Goal: Information Seeking & Learning: Find specific page/section

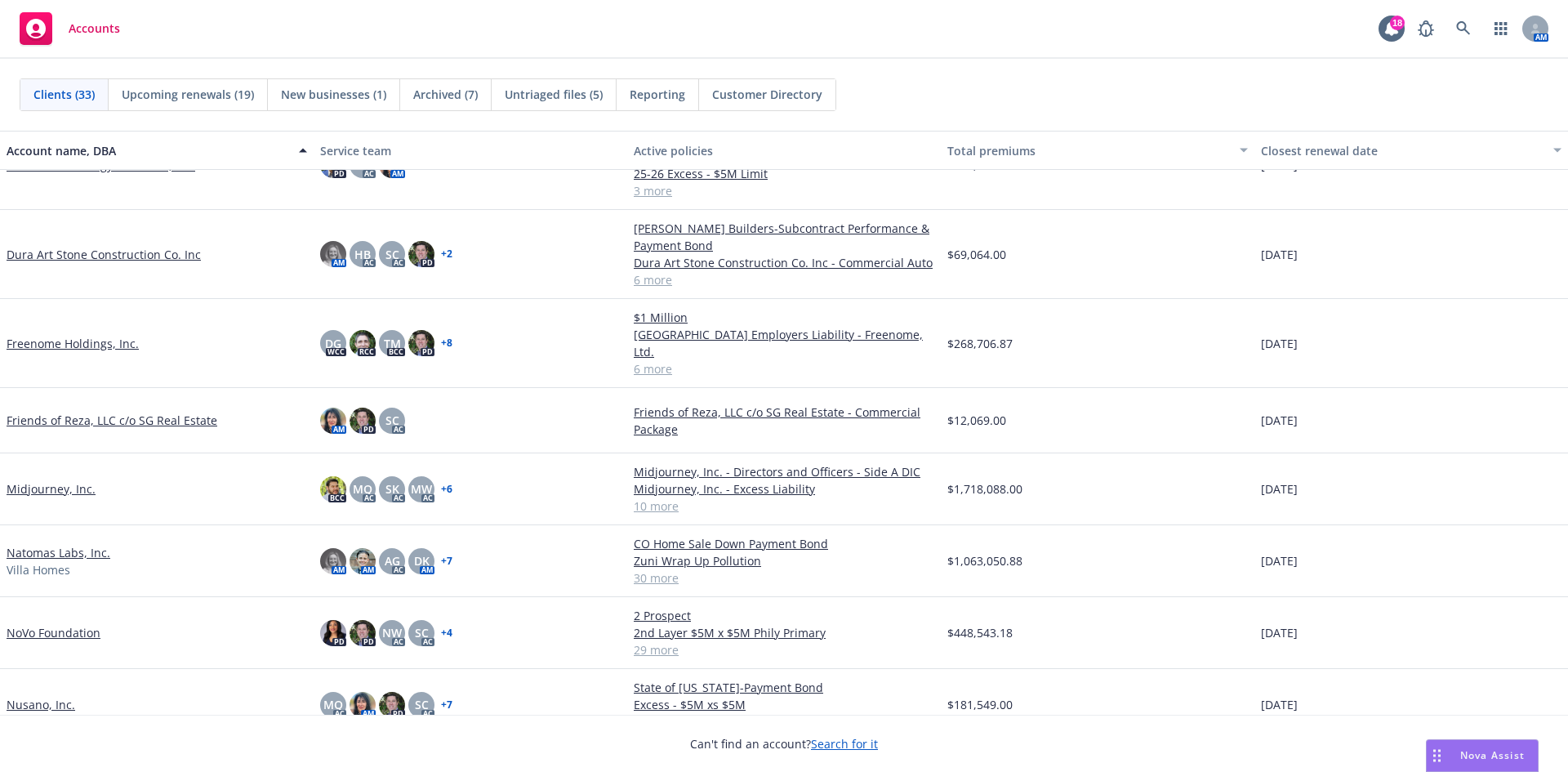
scroll to position [735, 0]
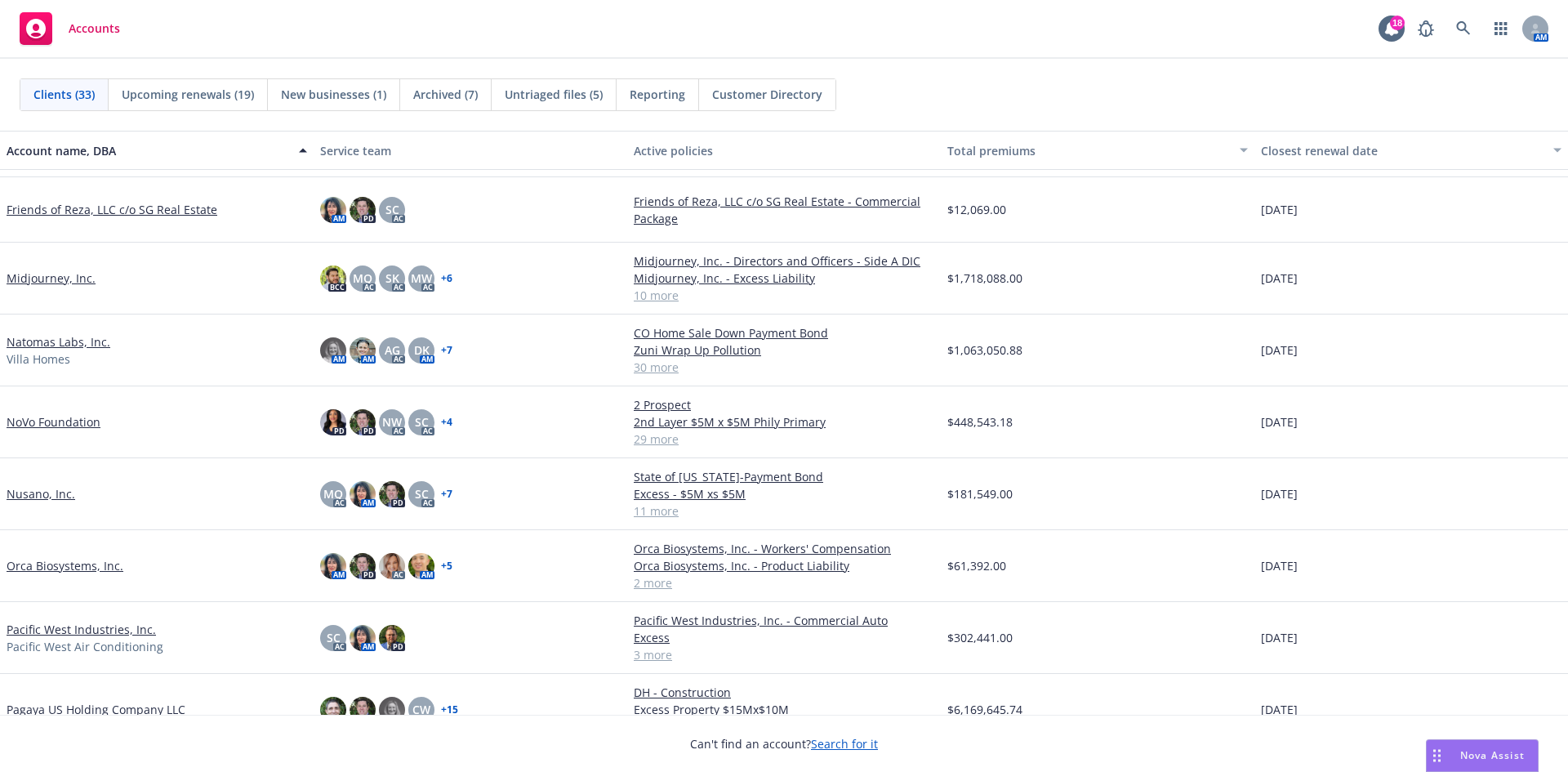
click at [69, 413] on link "NoVo Foundation" at bounding box center [54, 421] width 94 height 17
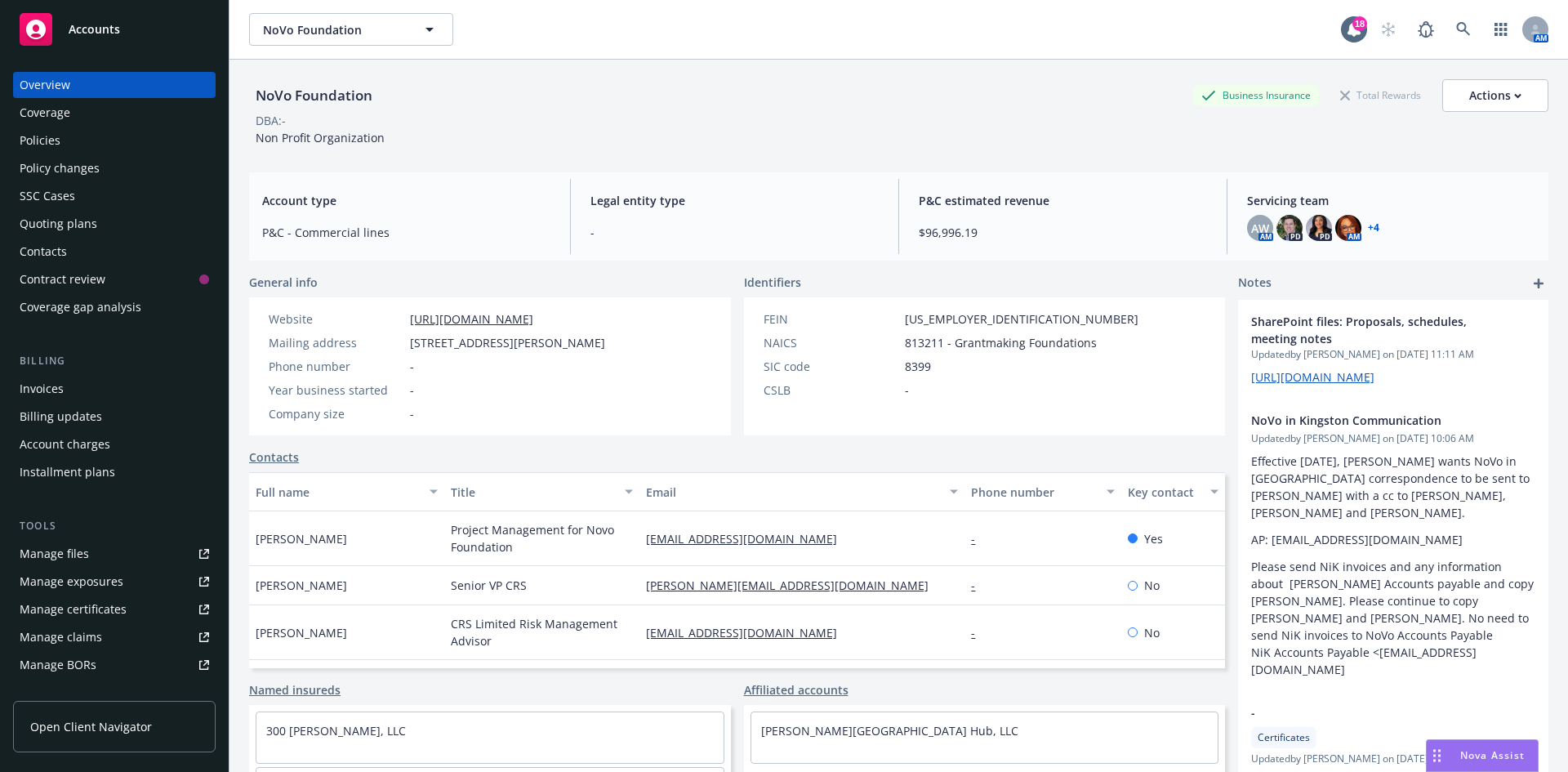
click at [67, 147] on div "Policies" at bounding box center [114, 140] width 189 height 26
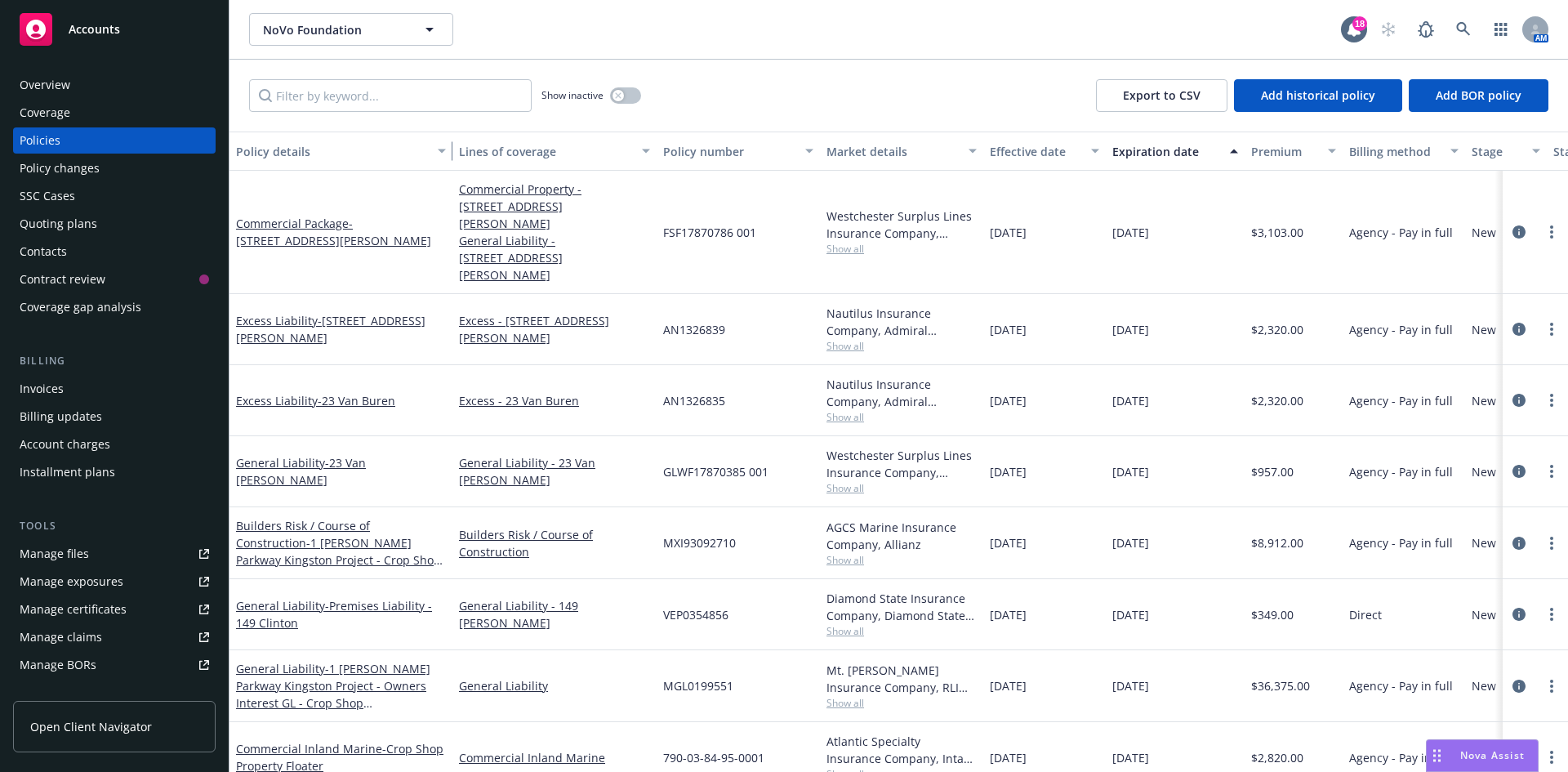
drag, startPoint x: 350, startPoint y: 155, endPoint x: 451, endPoint y: 167, distance: 101.2
click at [451, 167] on button "Policy details" at bounding box center [341, 151] width 223 height 39
